Goal: Transaction & Acquisition: Purchase product/service

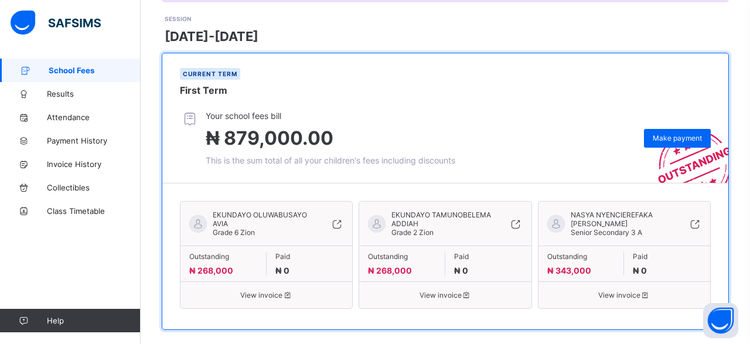
scroll to position [171, 0]
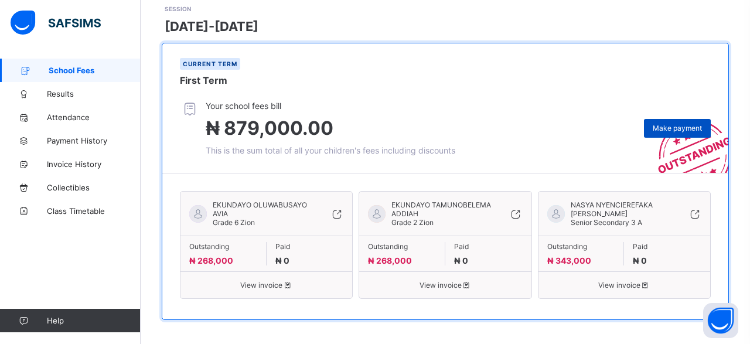
click at [679, 126] on span "Make payment" at bounding box center [676, 128] width 49 height 9
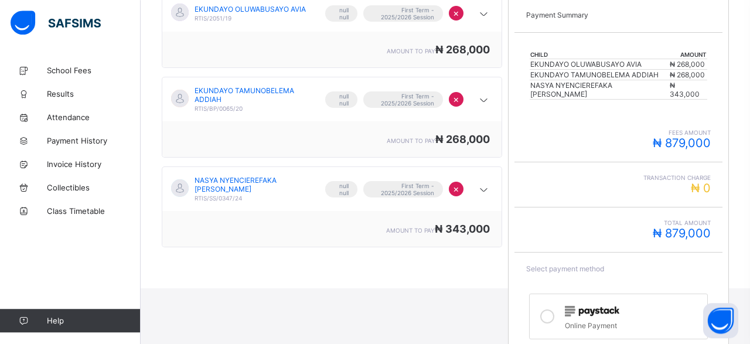
scroll to position [268, 0]
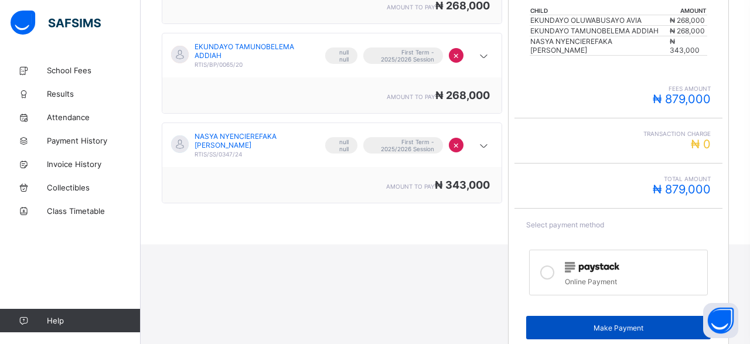
click at [590, 323] on span "Make Payment" at bounding box center [618, 327] width 167 height 9
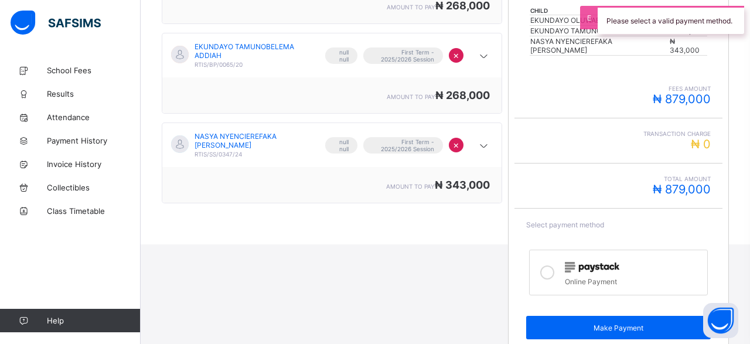
click at [551, 262] on div at bounding box center [546, 272] width 23 height 27
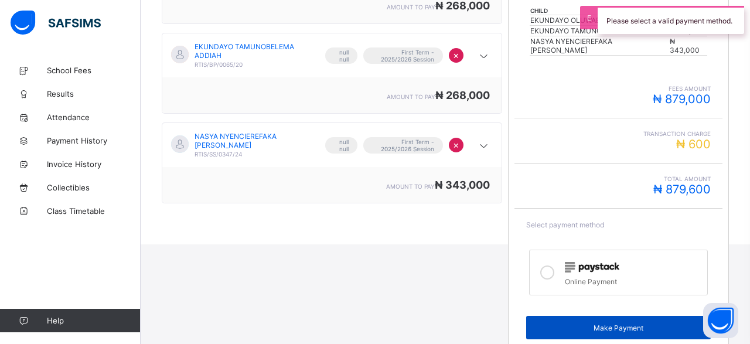
click at [617, 320] on div "Make Payment" at bounding box center [618, 327] width 185 height 23
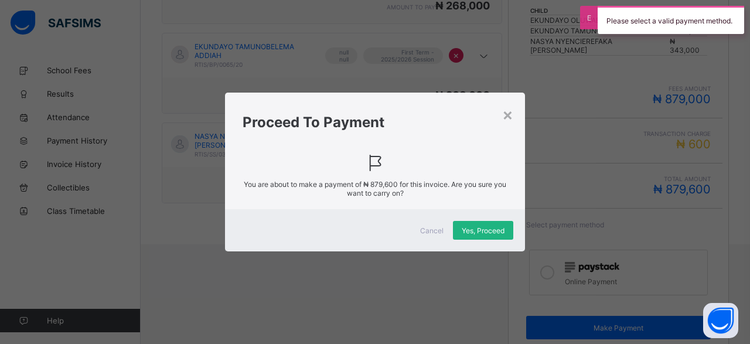
click at [481, 234] on div "Yes, Proceed" at bounding box center [483, 230] width 60 height 19
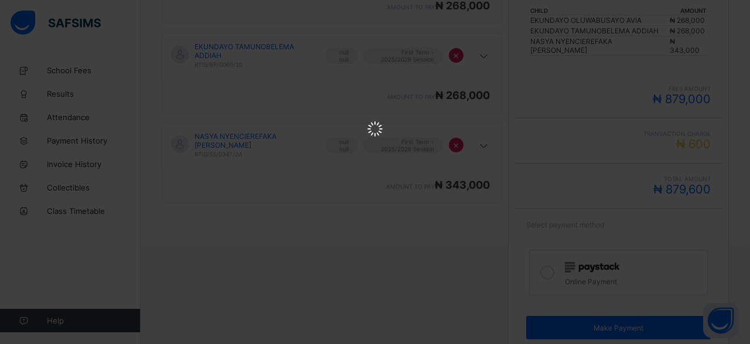
scroll to position [0, 0]
click at [374, 260] on html at bounding box center [375, 130] width 750 height 260
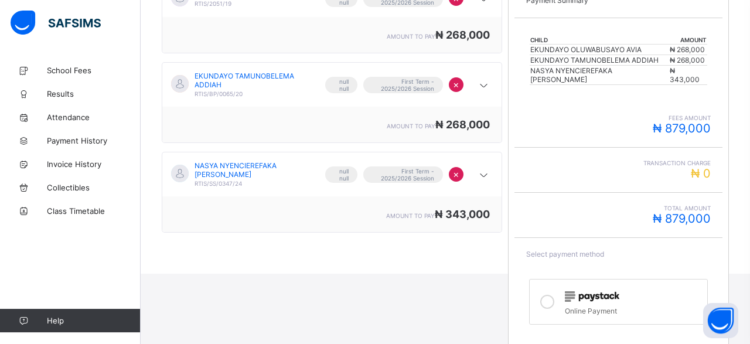
scroll to position [242, 0]
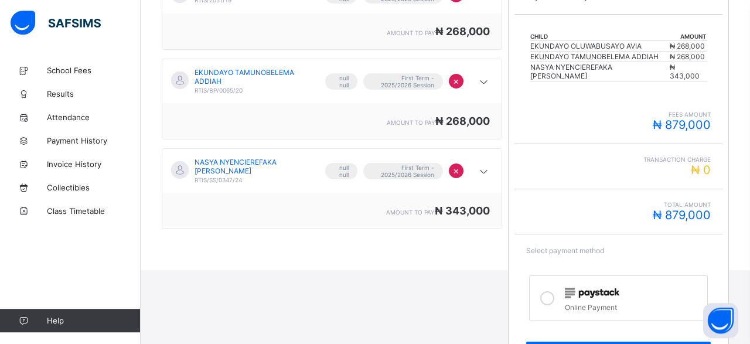
click at [545, 291] on icon at bounding box center [547, 298] width 14 height 14
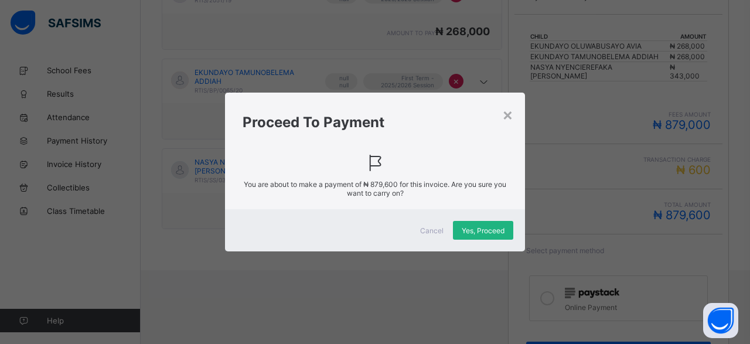
click at [483, 232] on span "Yes, Proceed" at bounding box center [482, 230] width 43 height 9
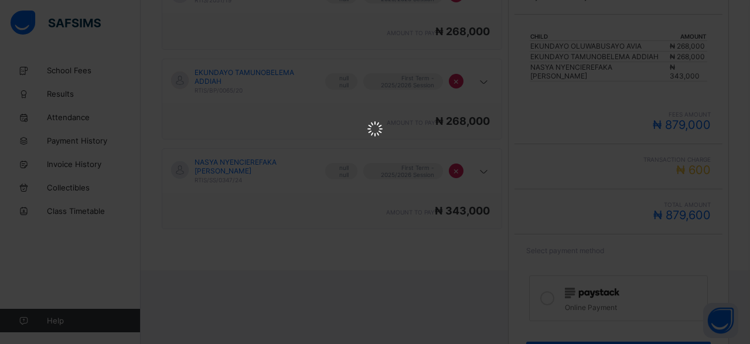
scroll to position [0, 0]
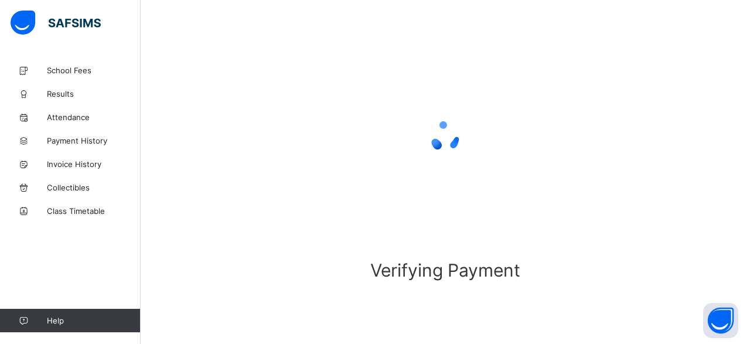
scroll to position [96, 0]
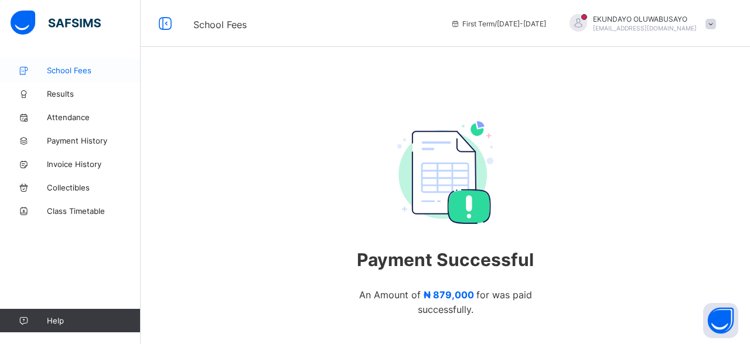
click at [85, 68] on span "School Fees" at bounding box center [94, 70] width 94 height 9
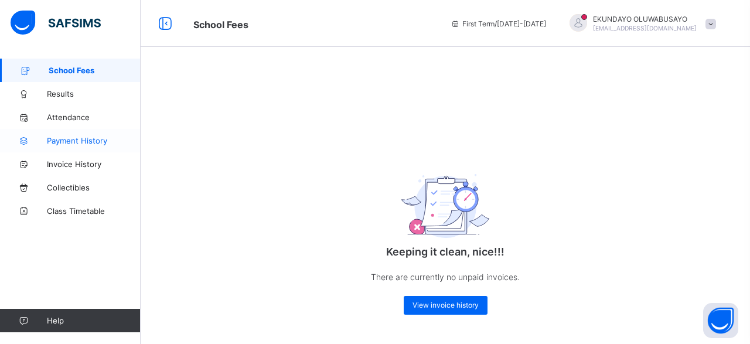
click at [87, 140] on span "Payment History" at bounding box center [94, 140] width 94 height 9
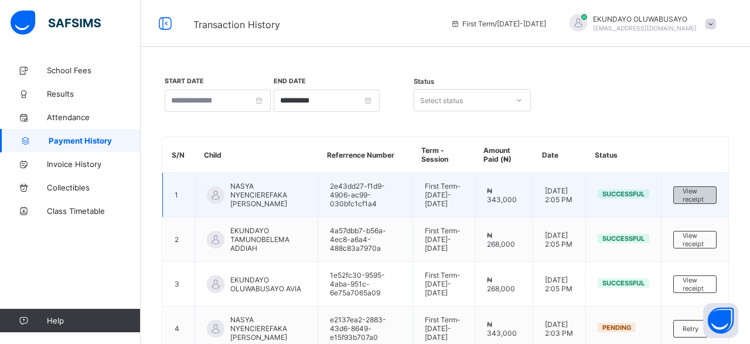
click at [707, 201] on span "View receipt" at bounding box center [694, 195] width 25 height 16
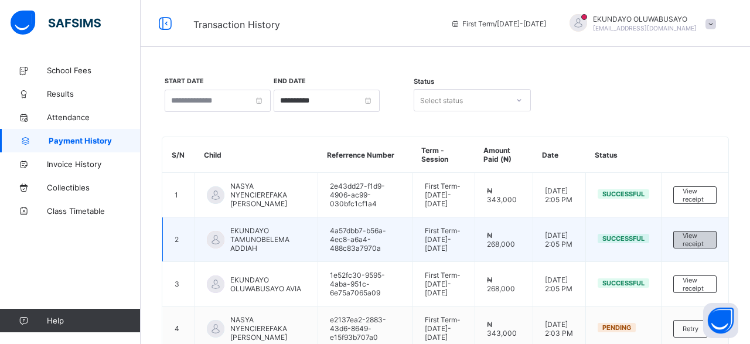
click at [707, 248] on span "View receipt" at bounding box center [694, 239] width 25 height 16
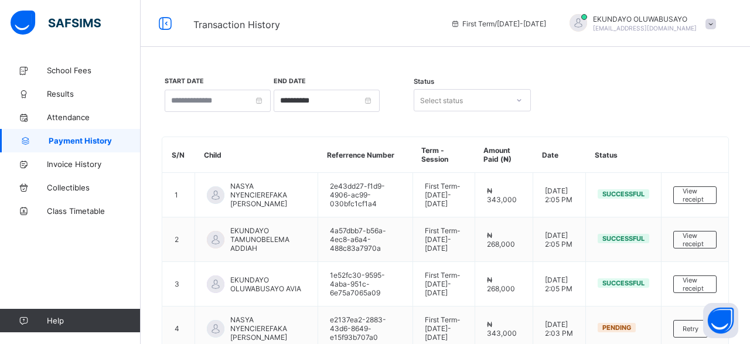
click at [413, 145] on th "Referrence Number" at bounding box center [365, 155] width 95 height 36
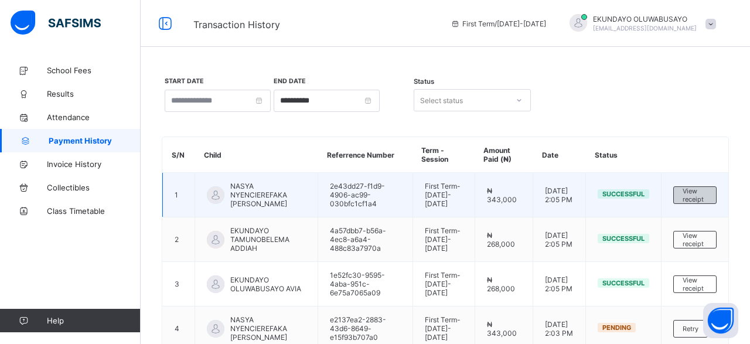
click at [716, 203] on div "View receipt" at bounding box center [694, 195] width 43 height 18
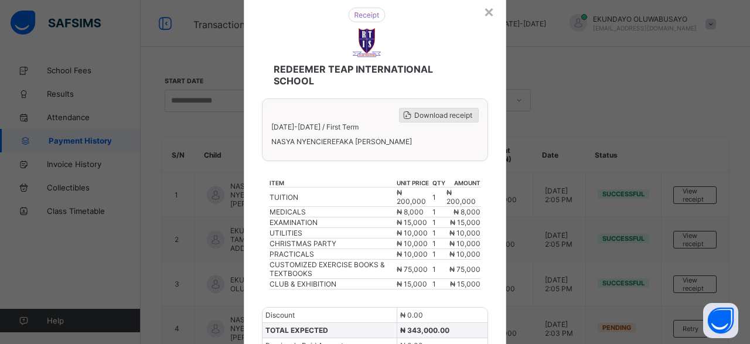
scroll to position [35, 0]
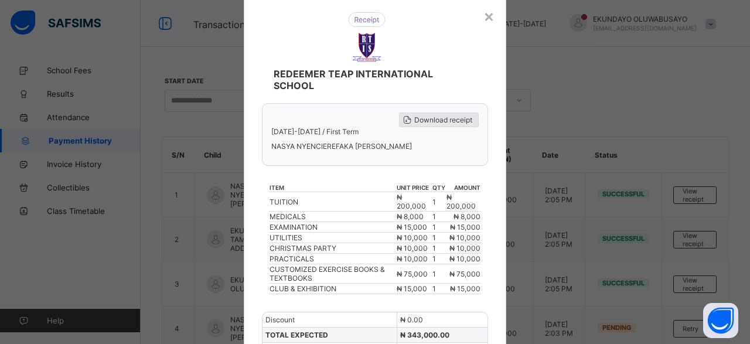
click at [448, 118] on span "Download receipt" at bounding box center [443, 119] width 58 height 9
click at [491, 16] on div "×" at bounding box center [488, 16] width 11 height 20
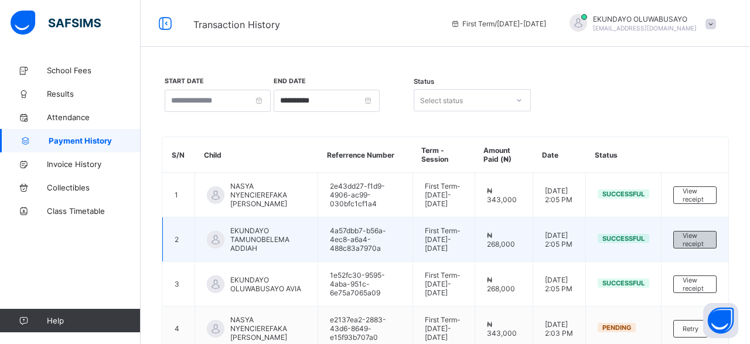
click at [707, 248] on span "View receipt" at bounding box center [694, 239] width 25 height 16
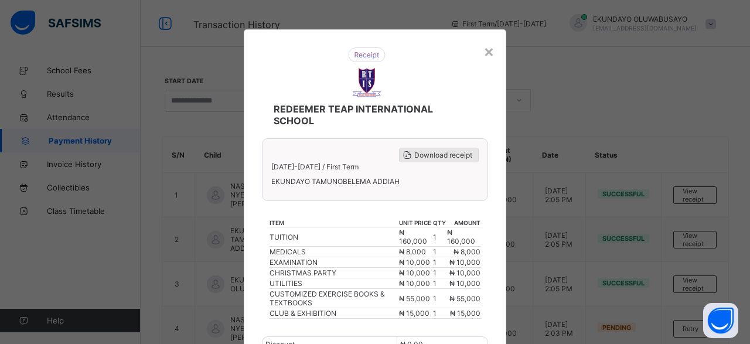
click at [453, 152] on span "Download receipt" at bounding box center [443, 155] width 58 height 9
click at [433, 156] on span "Download receipt" at bounding box center [443, 155] width 58 height 9
click at [490, 50] on div "×" at bounding box center [488, 51] width 11 height 20
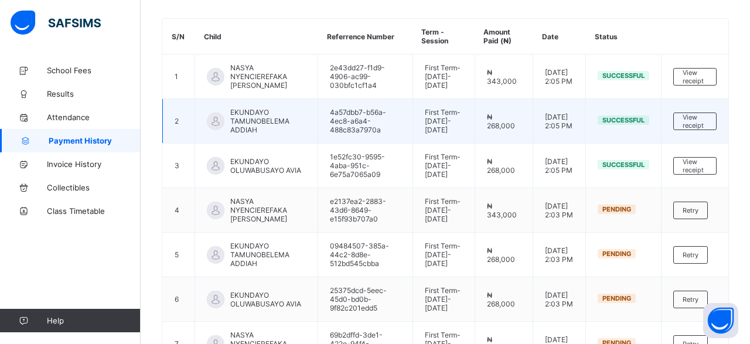
scroll to position [123, 0]
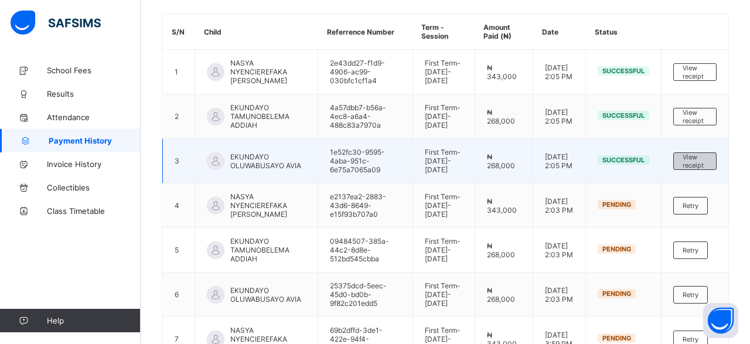
click at [707, 169] on span "View receipt" at bounding box center [694, 161] width 25 height 16
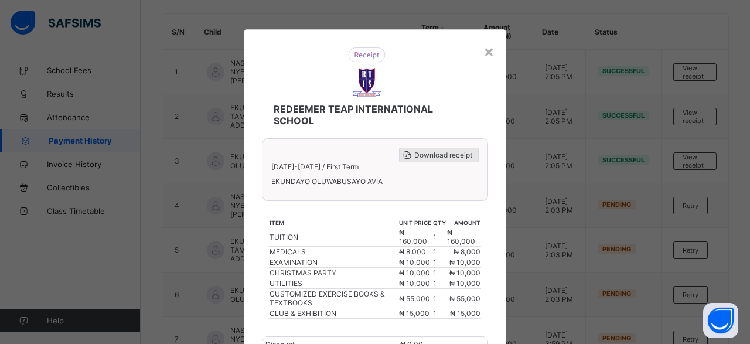
click at [450, 155] on span "Download receipt" at bounding box center [443, 155] width 58 height 9
click at [488, 50] on div "×" at bounding box center [488, 51] width 11 height 20
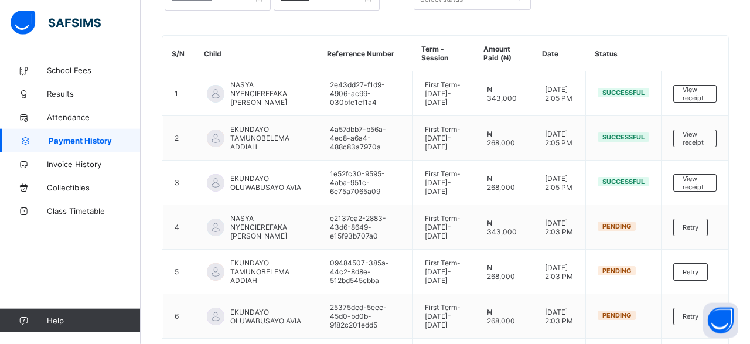
scroll to position [104, 0]
